Goal: Check status: Check status

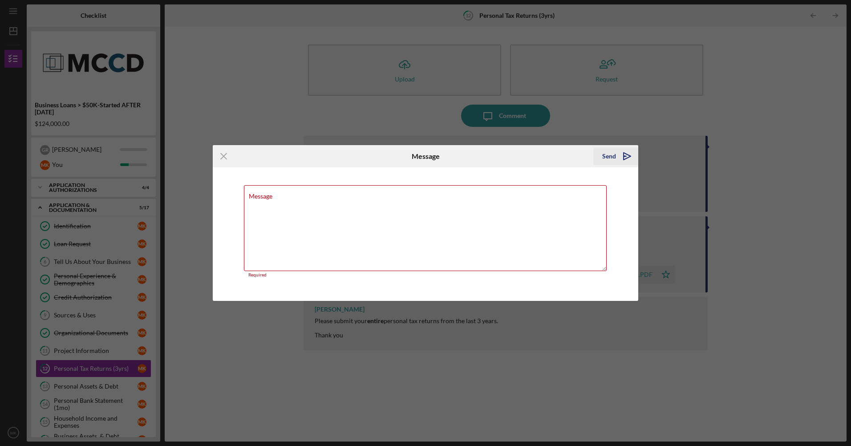
scroll to position [28, 0]
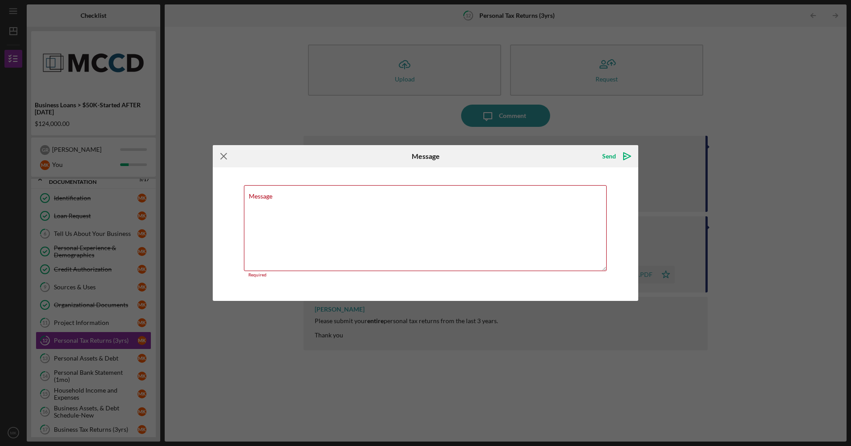
click at [218, 156] on icon "Icon/Menu Close" at bounding box center [224, 156] width 22 height 22
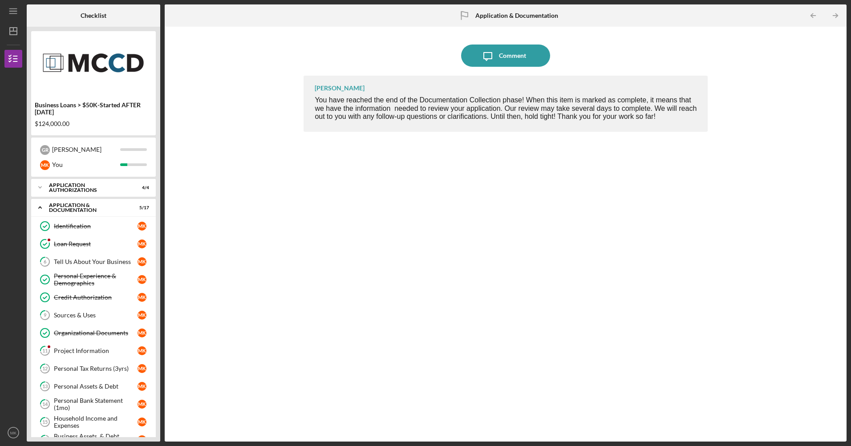
scroll to position [152, 0]
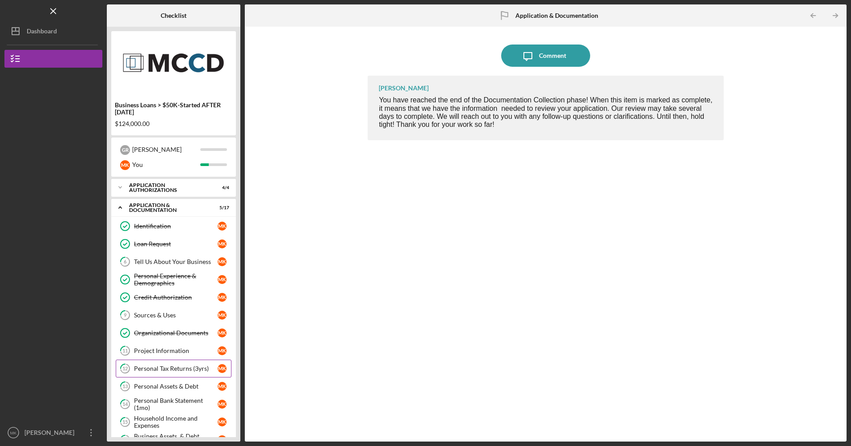
click at [190, 368] on div "Personal Tax Returns (3yrs)" at bounding box center [176, 368] width 84 height 7
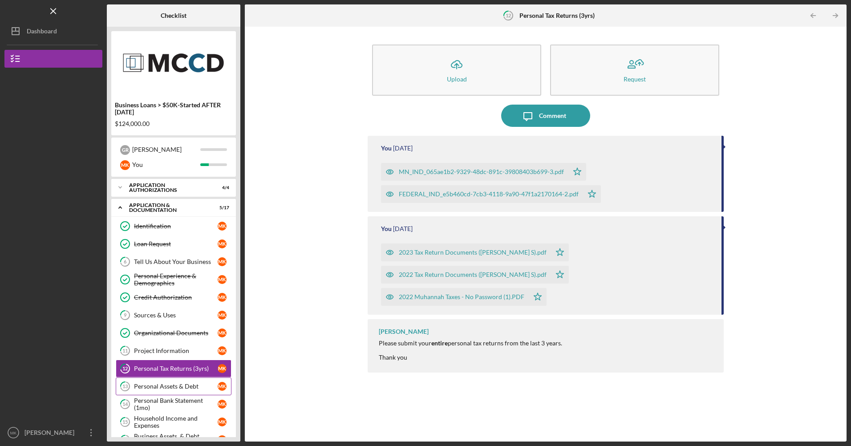
click at [156, 386] on div "Personal Assets & Debt" at bounding box center [176, 386] width 84 height 7
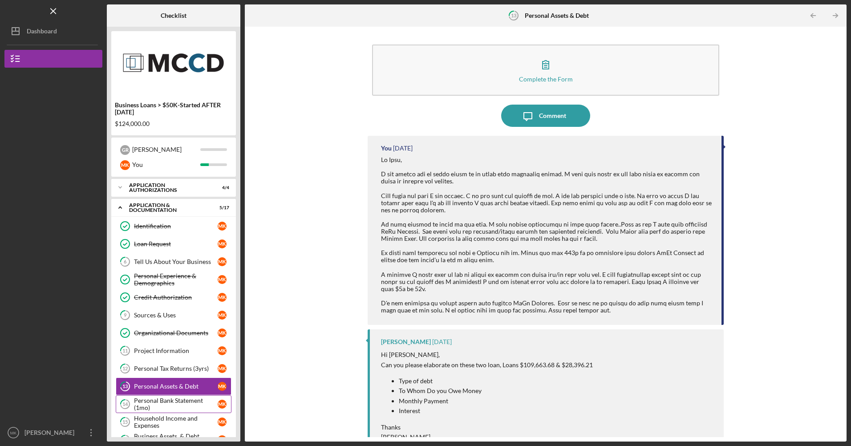
click at [176, 398] on div "Personal Bank Statement (1mo)" at bounding box center [176, 404] width 84 height 14
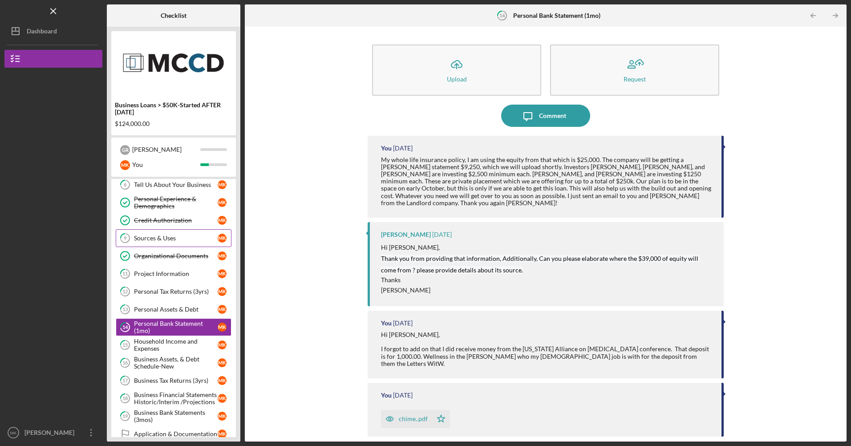
scroll to position [89, 0]
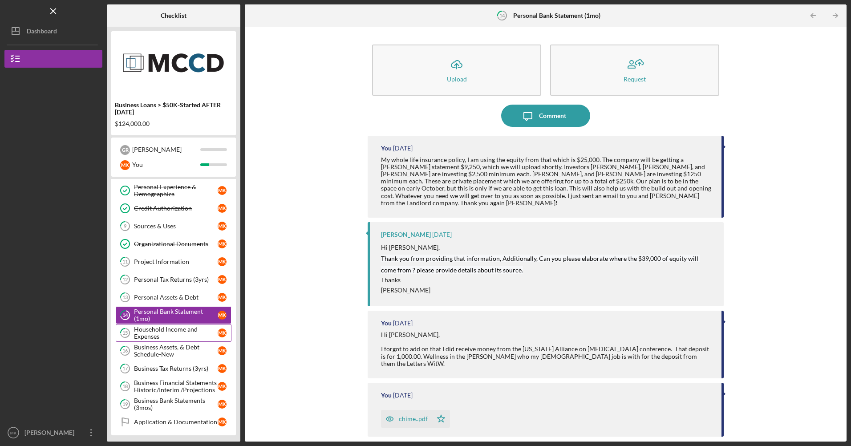
click at [192, 334] on div "Household Income and Expenses" at bounding box center [176, 333] width 84 height 14
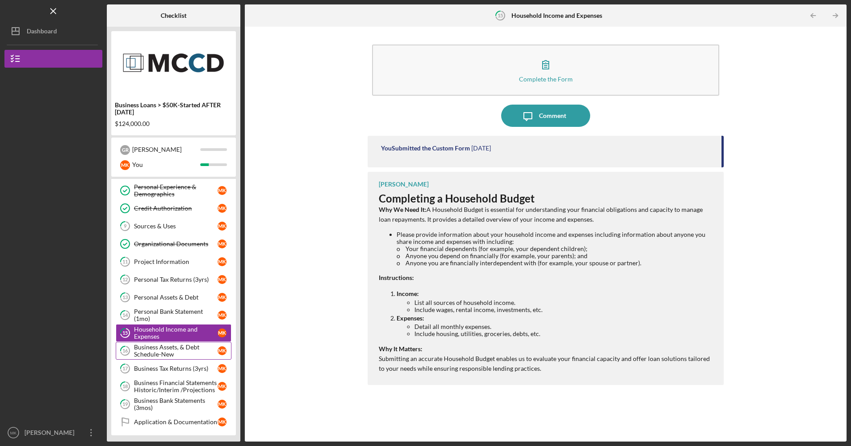
click at [195, 350] on div "Business Assets, & Debt Schedule-New" at bounding box center [176, 351] width 84 height 14
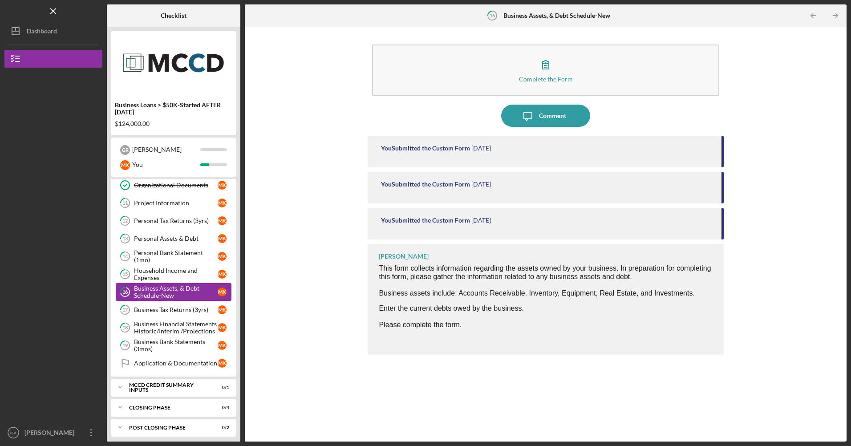
scroll to position [152, 0]
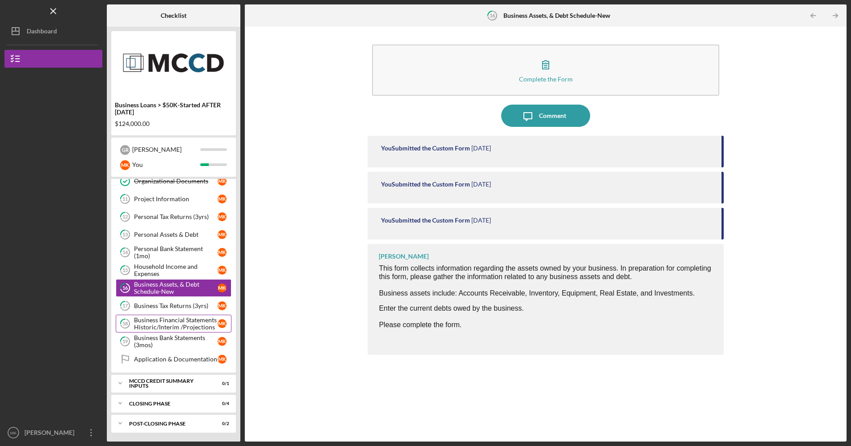
click at [186, 322] on div "Business Financial Statements Historic/Interim /Projections" at bounding box center [176, 324] width 84 height 14
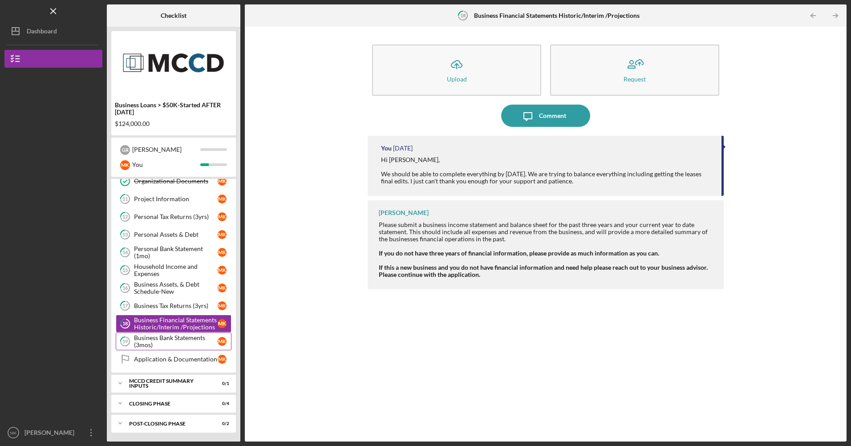
click at [190, 338] on div "Business Bank Statements (3mos)" at bounding box center [176, 341] width 84 height 14
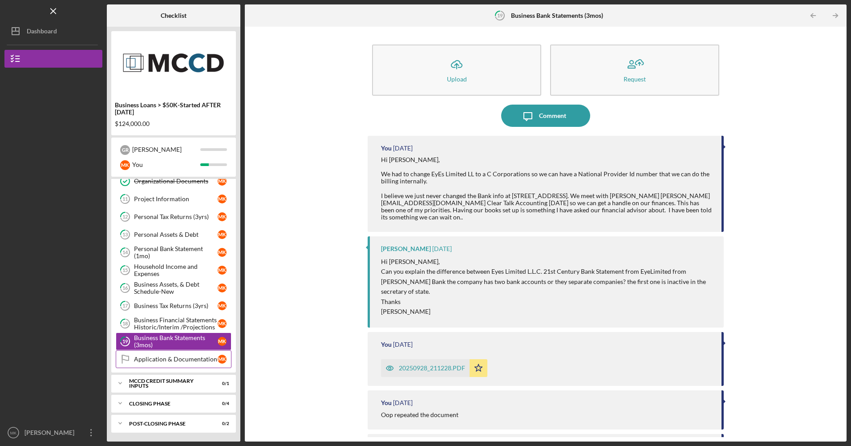
click at [199, 354] on link "Application & Documentation Application & Documentation M K" at bounding box center [174, 359] width 116 height 18
